Goal: Transaction & Acquisition: Obtain resource

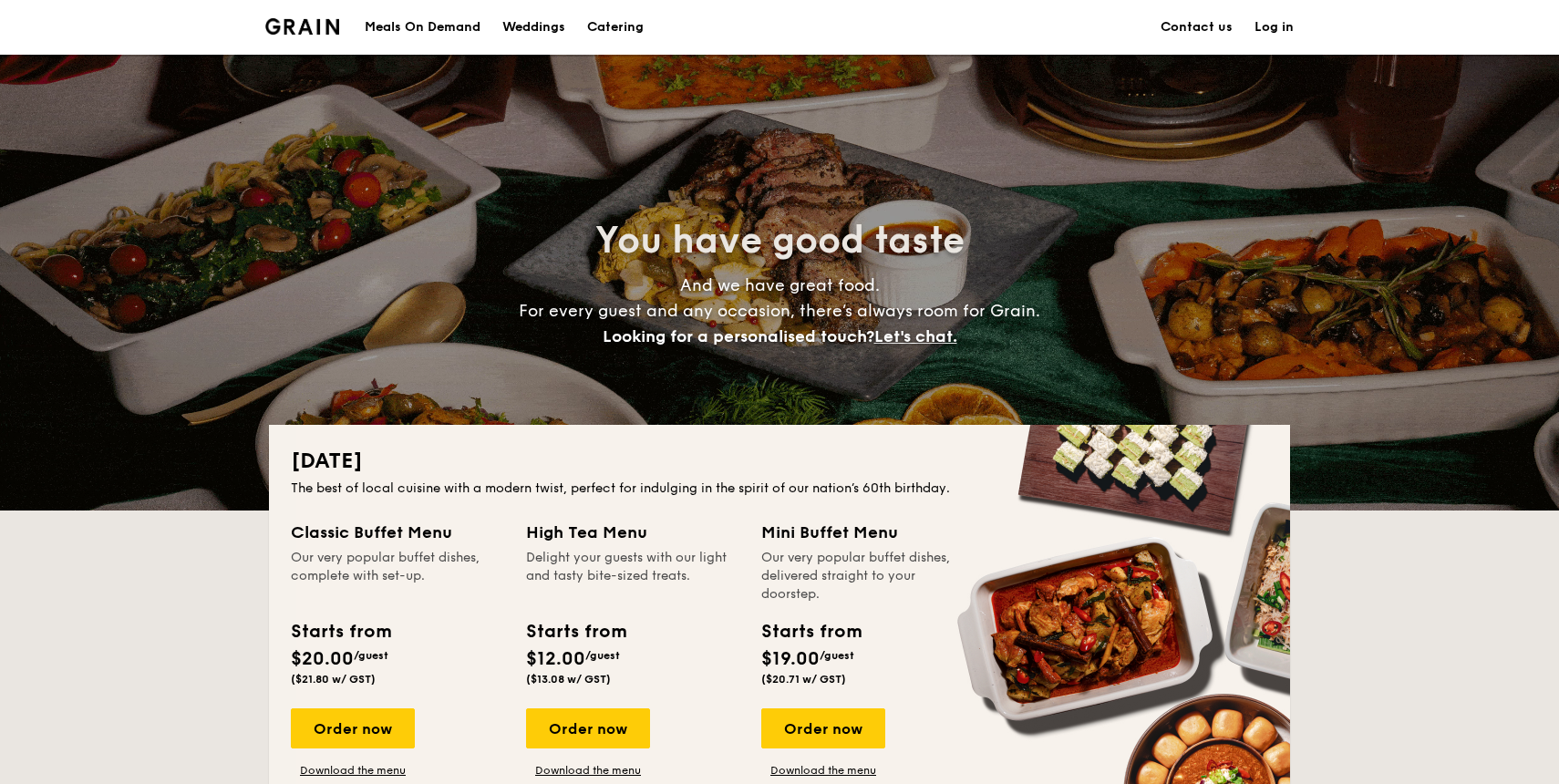
click at [414, 28] on div "Meals On Demand" at bounding box center [422, 27] width 116 height 55
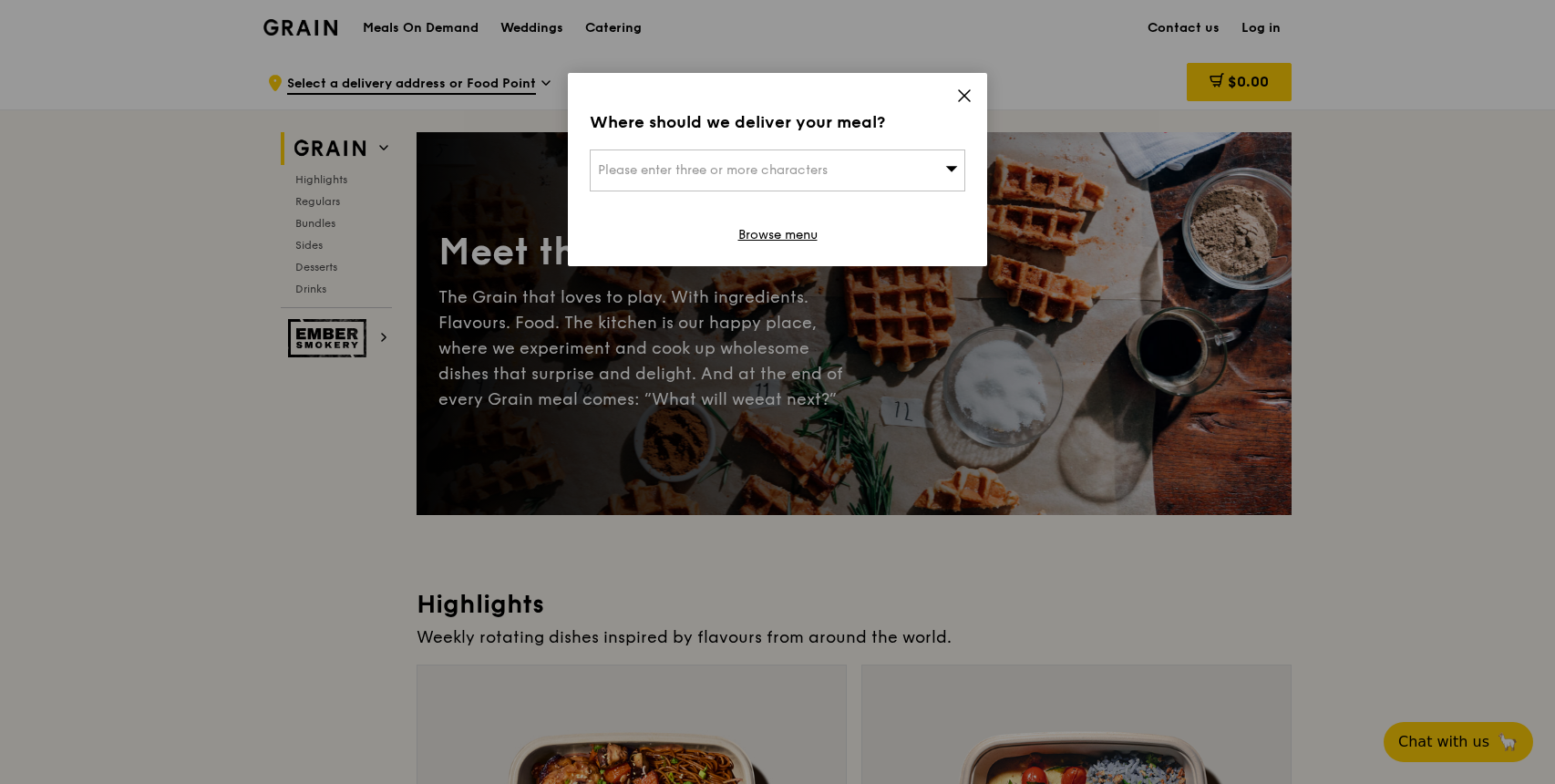
click at [966, 101] on icon at bounding box center [964, 96] width 17 height 17
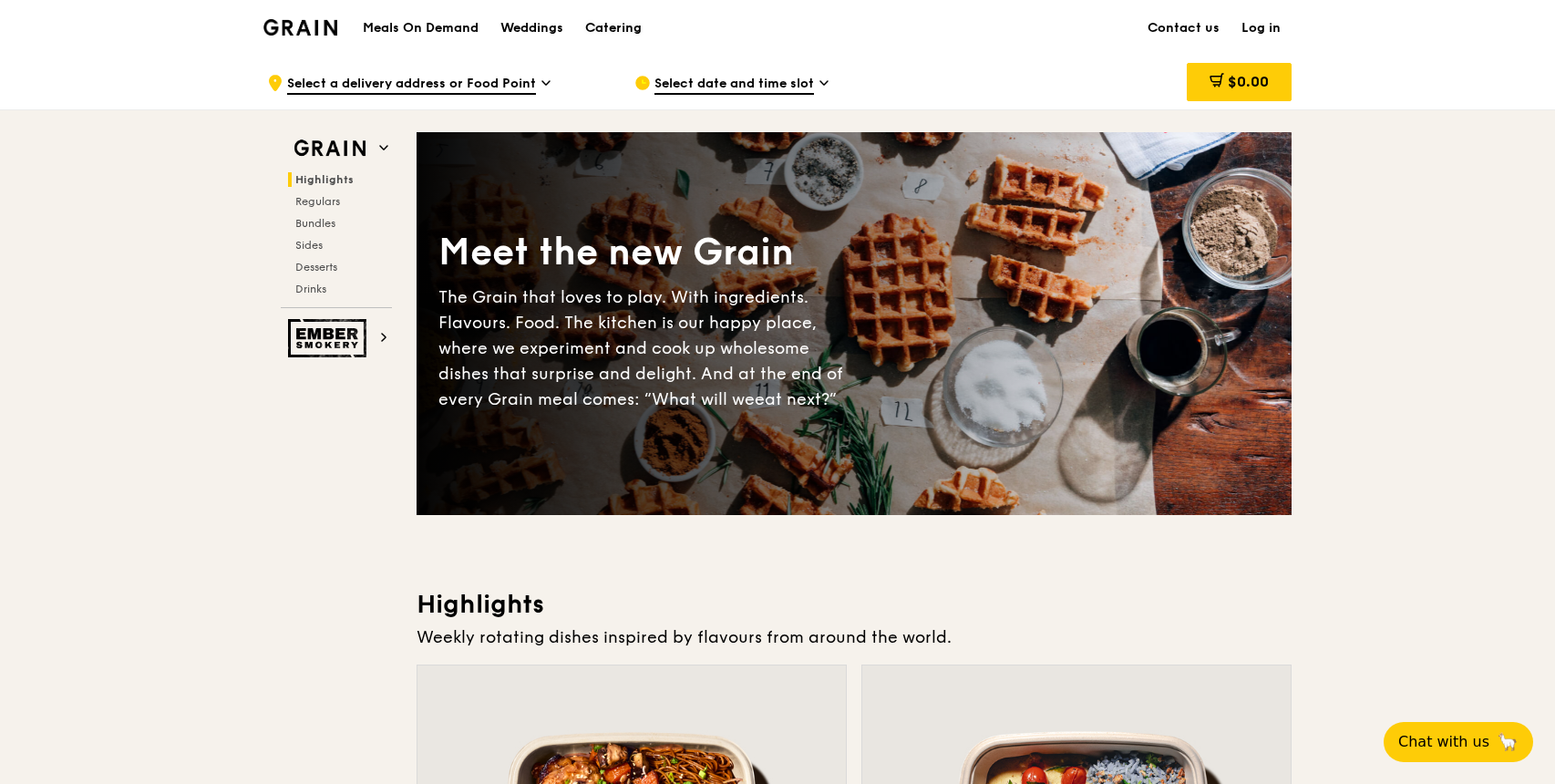
click at [629, 25] on div "Catering" at bounding box center [614, 28] width 57 height 55
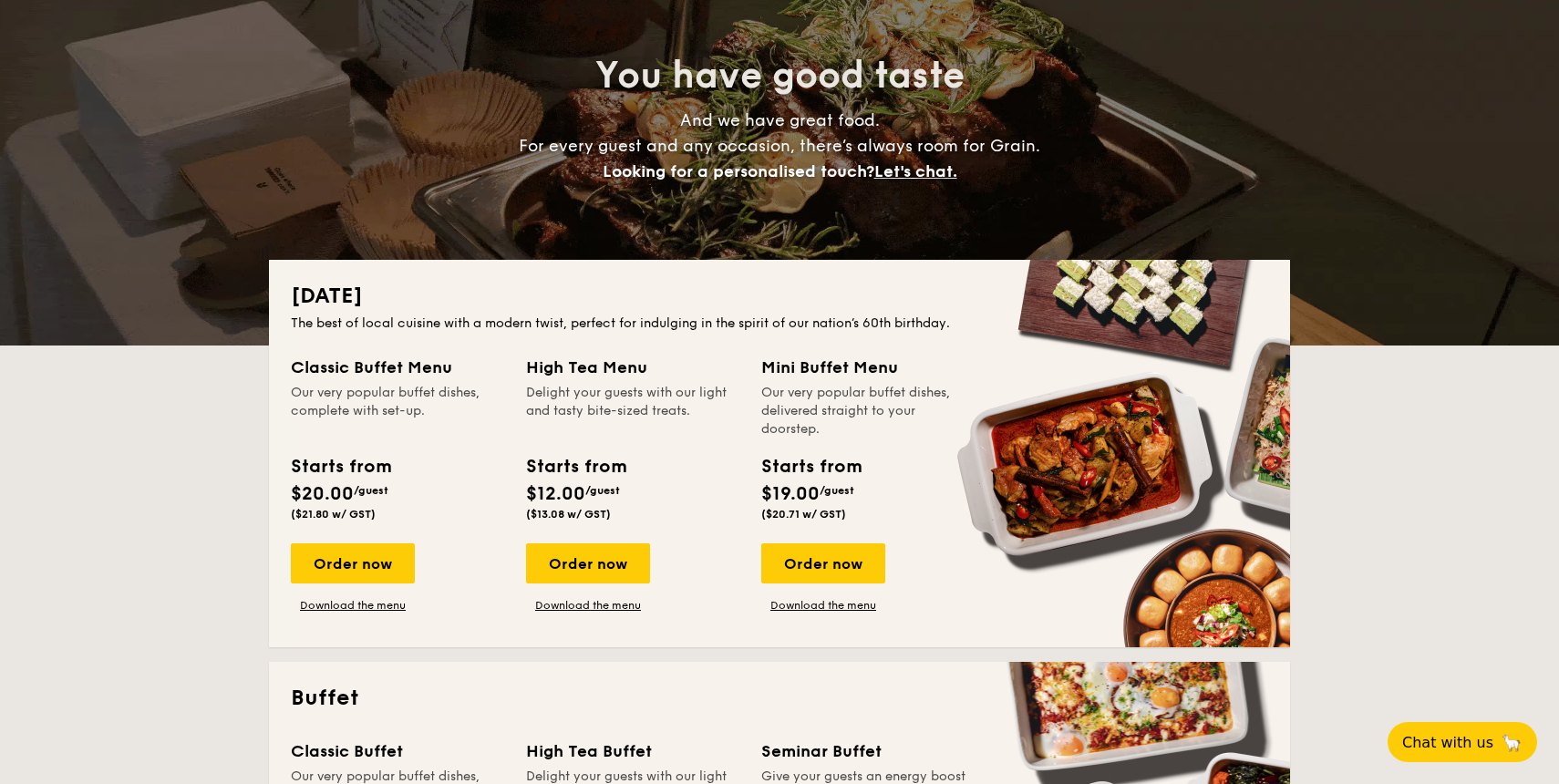
scroll to position [333, 0]
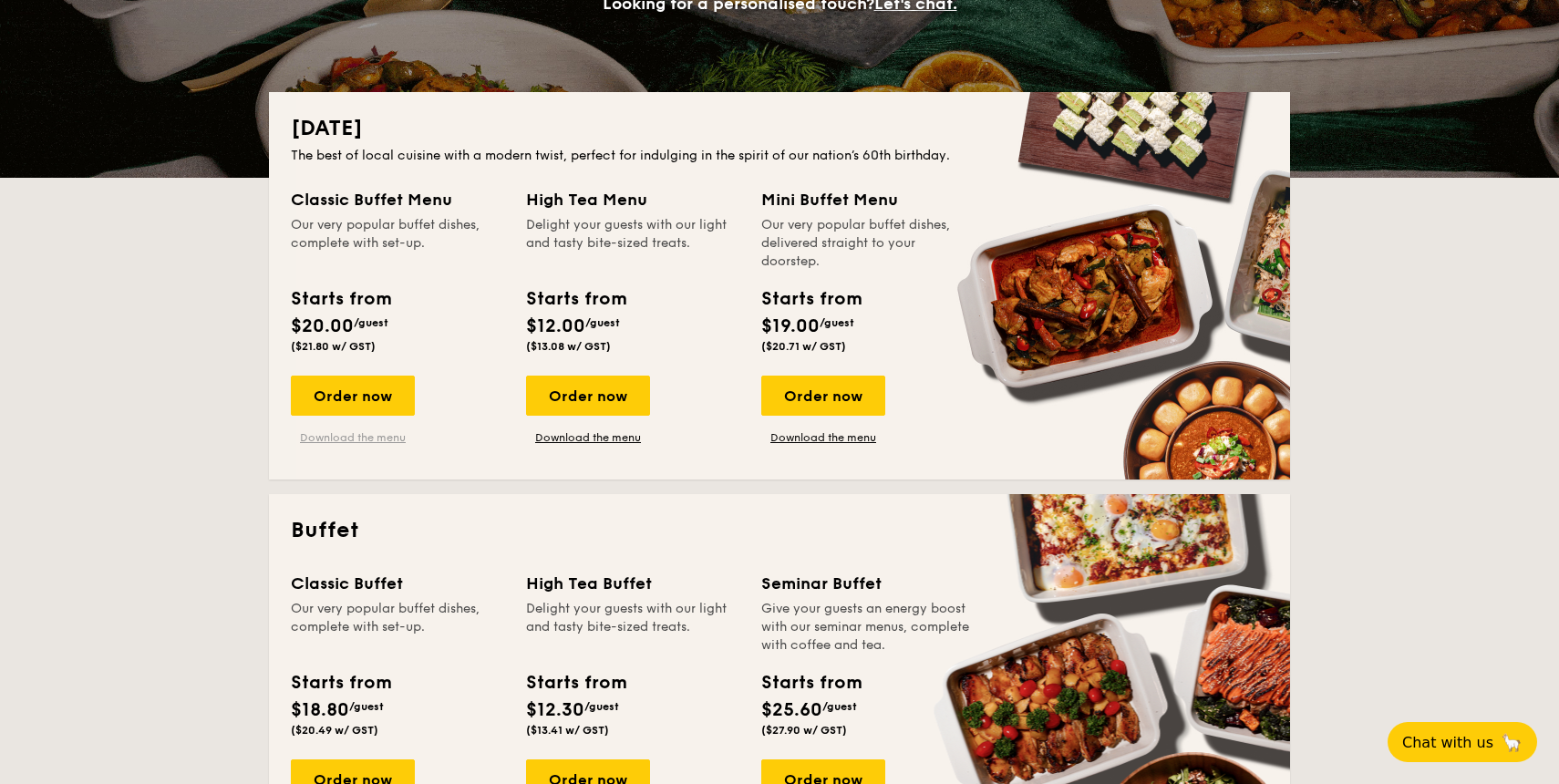
click at [382, 440] on link "Download the menu" at bounding box center [352, 437] width 124 height 15
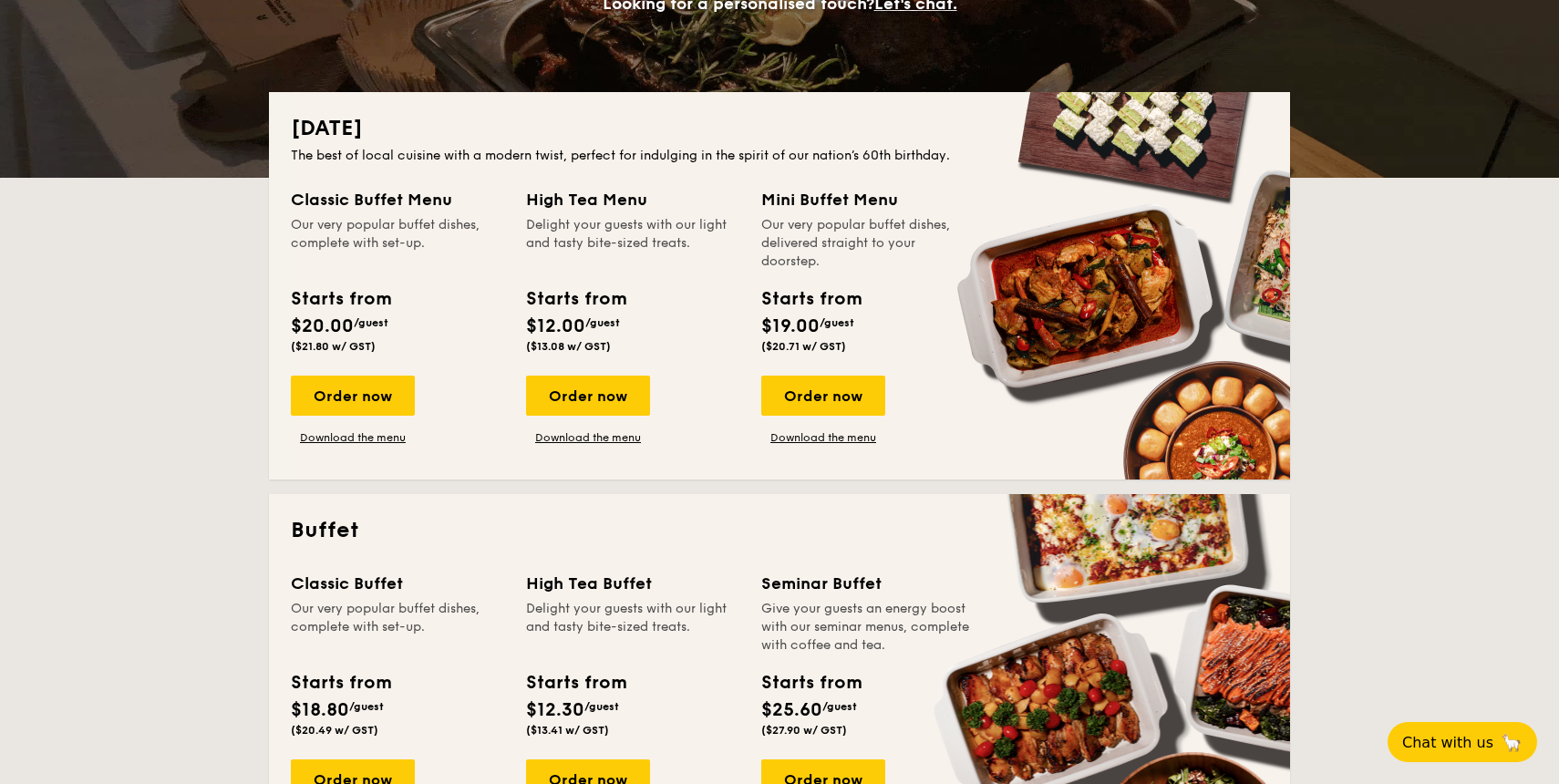
scroll to position [599, 0]
